Goal: Information Seeking & Learning: Learn about a topic

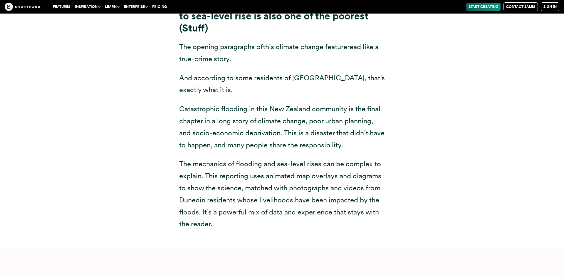
scroll to position [2394, 0]
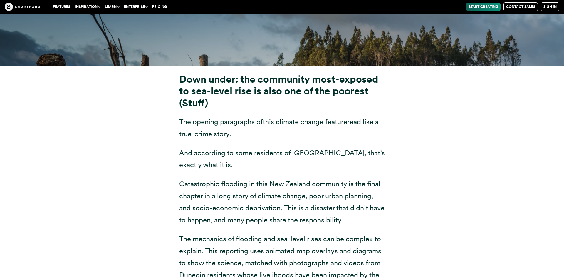
scroll to position [2318, 0]
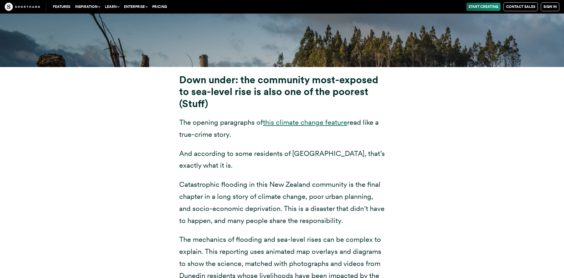
click at [284, 122] on link "this climate change feature" at bounding box center [305, 122] width 84 height 9
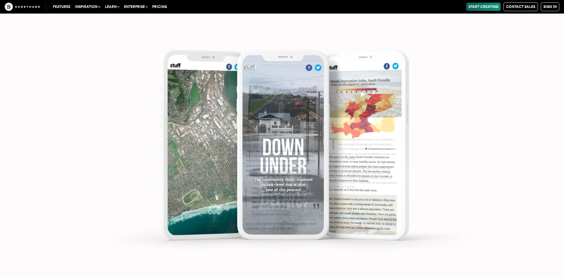
scroll to position [2726, 0]
click at [265, 155] on img at bounding box center [282, 139] width 564 height 278
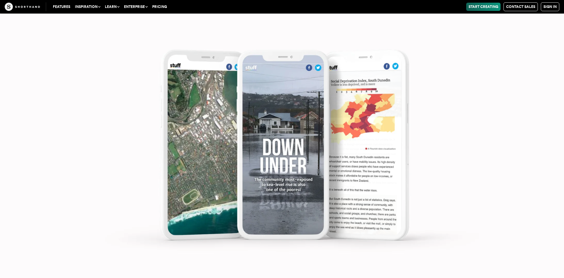
scroll to position [2668, 0]
click at [294, 141] on img at bounding box center [282, 139] width 564 height 278
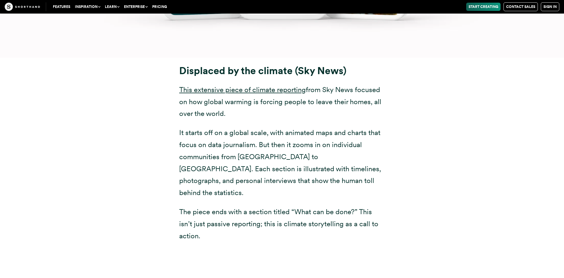
scroll to position [3152, 0]
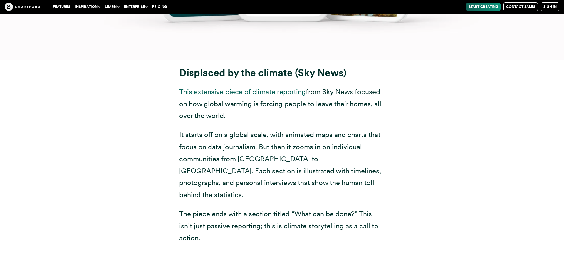
click at [263, 91] on link "This extensive piece of climate reporting" at bounding box center [242, 91] width 127 height 9
